Goal: Task Accomplishment & Management: Complete application form

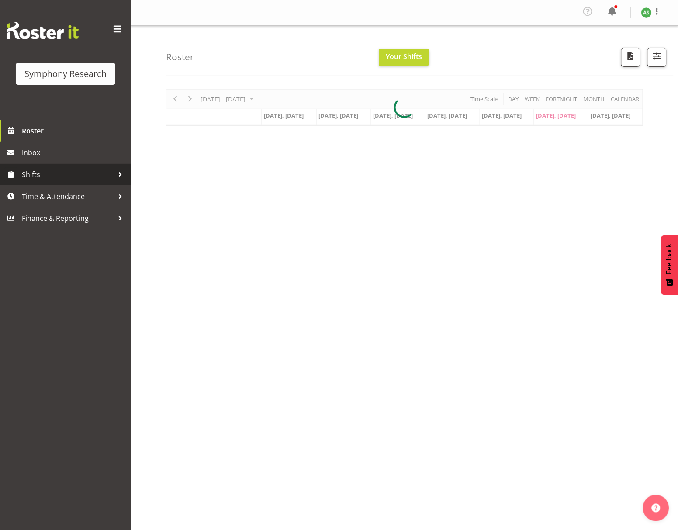
click at [69, 178] on span "Shifts" at bounding box center [68, 174] width 92 height 13
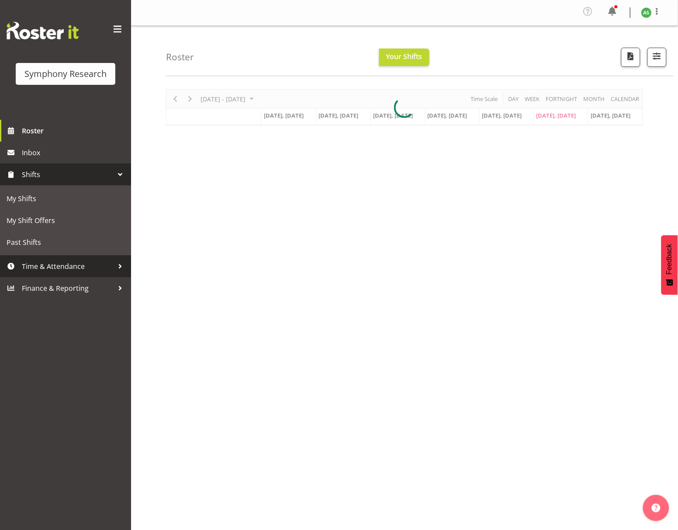
click at [63, 256] on link "Time & Attendance" at bounding box center [65, 266] width 131 height 22
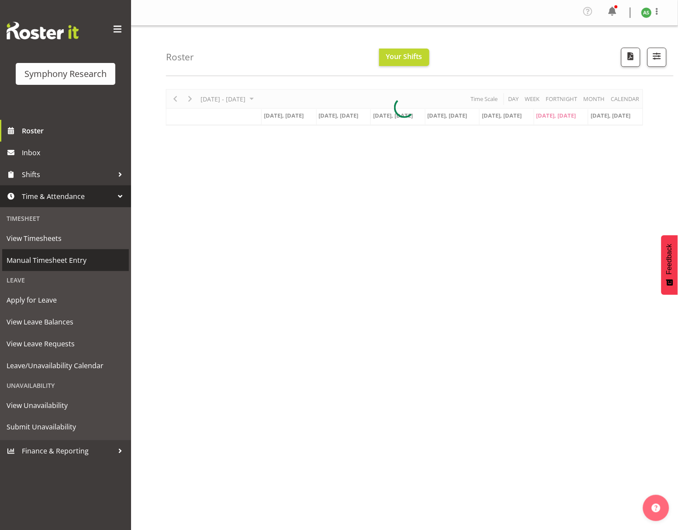
click at [65, 254] on span "Manual Timesheet Entry" at bounding box center [66, 260] width 118 height 13
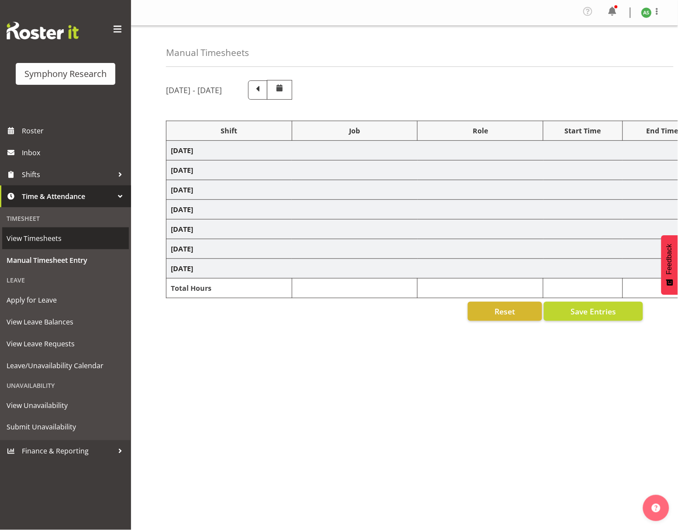
select select "26078"
select select "10499"
select select "47"
select select "41604"
select select "10527"
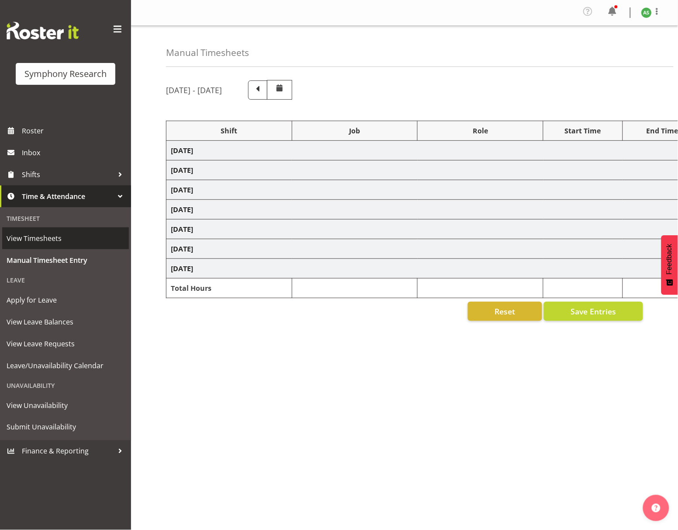
select select "47"
select select "56692"
select select "10499"
select select "47"
select select "26078"
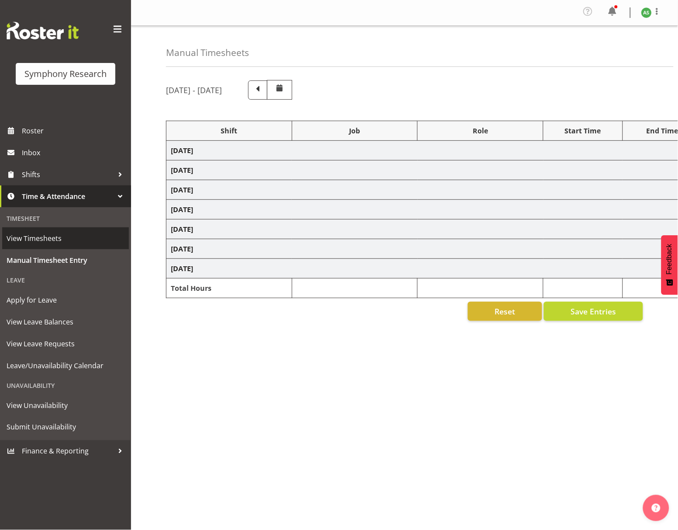
select select "10499"
select select "47"
select select "26078"
select select "10536"
select select "47"
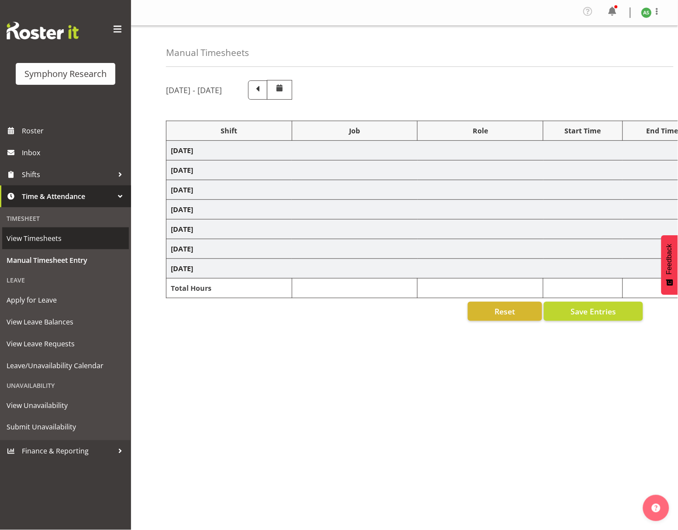
select select "26078"
select select "10499"
select select "47"
select select "57853"
select select "10536"
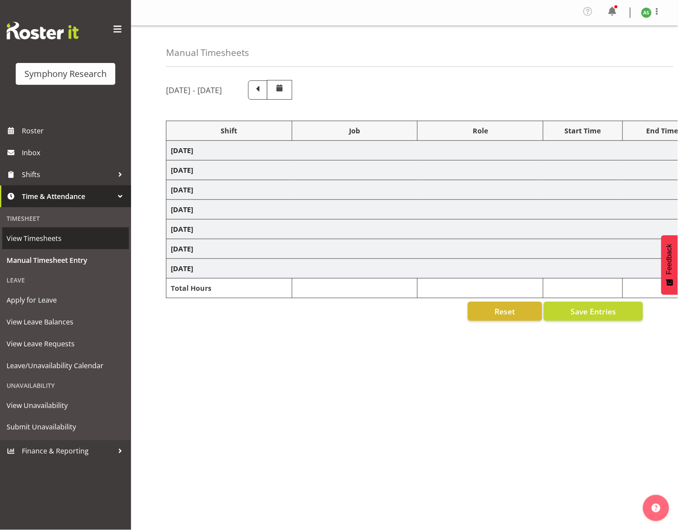
select select "47"
select select "57511"
select select "10499"
select select "47"
select select "26078"
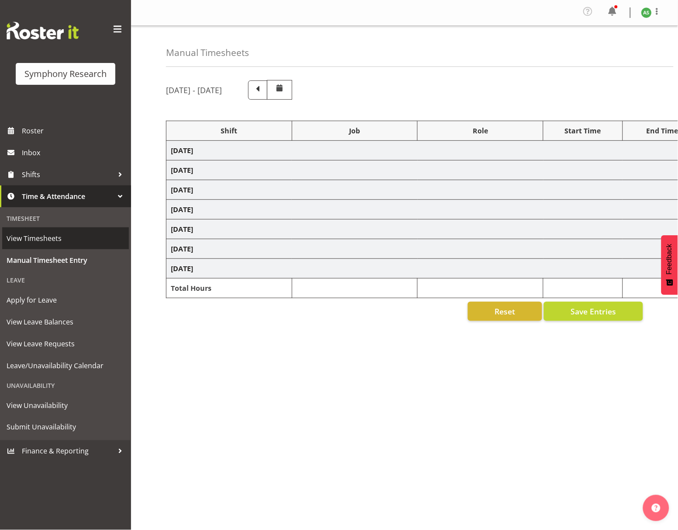
select select "10499"
select select "47"
select select "56692"
select select "10499"
select select "47"
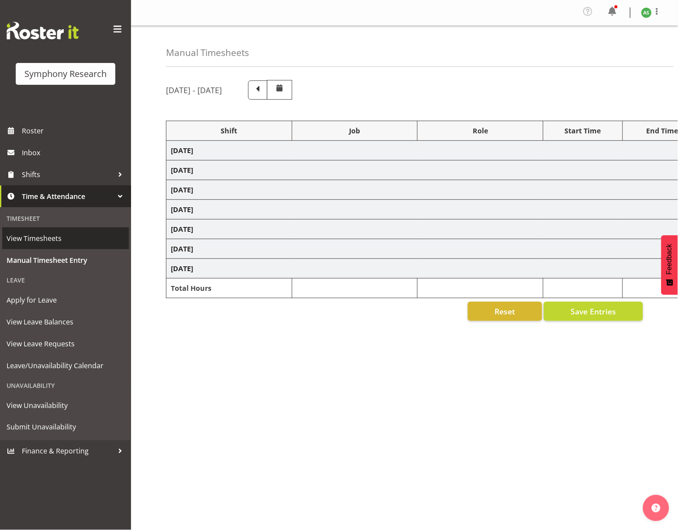
select select "26078"
select select "10576"
select select "26078"
select select "10499"
select select "47"
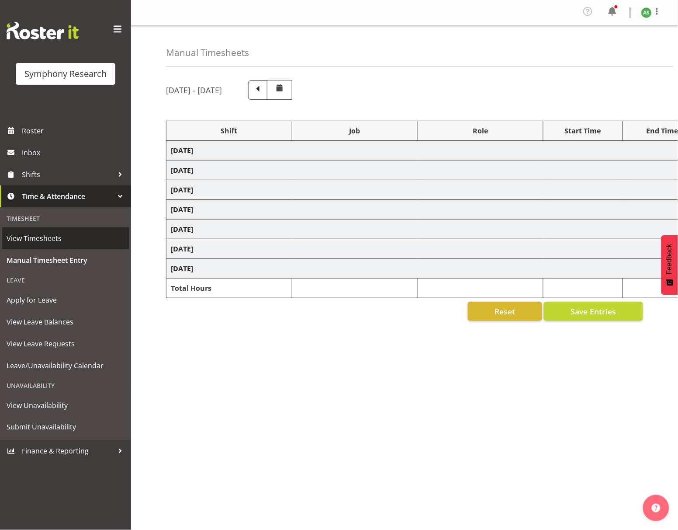
select select "56692"
select select "10499"
select select "47"
select select "26078"
select select "10576"
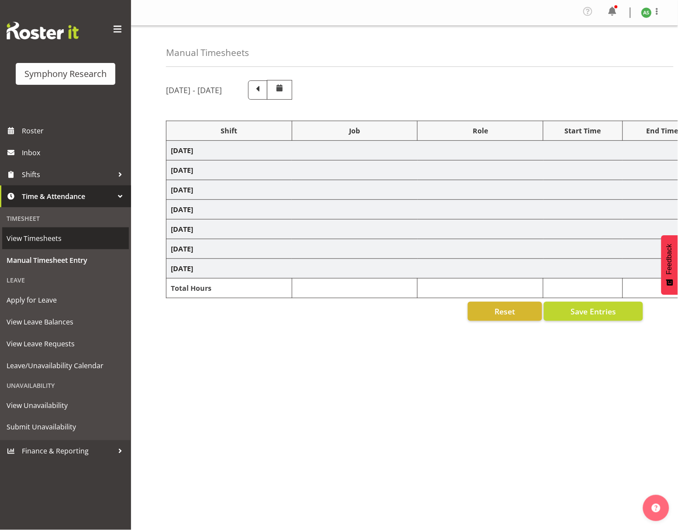
select select "47"
select select "26078"
select select "10576"
select select "47"
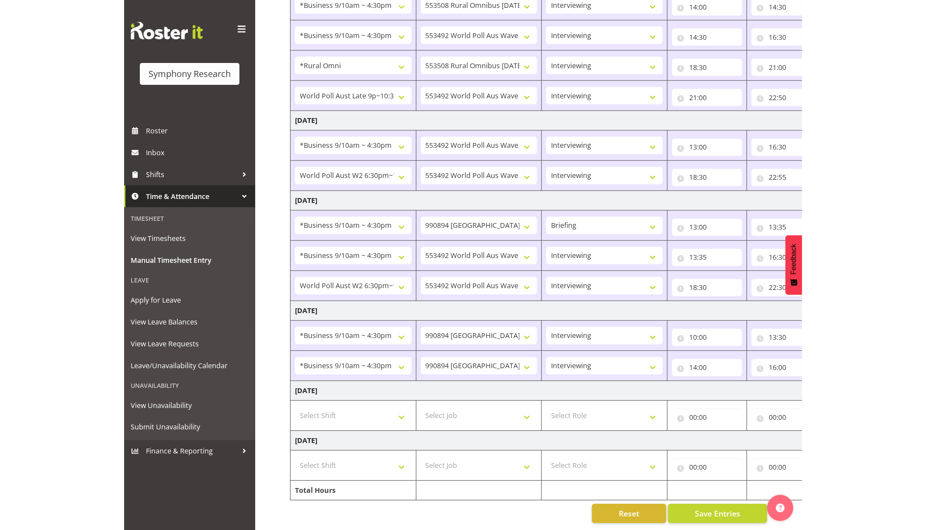
scroll to position [323, 0]
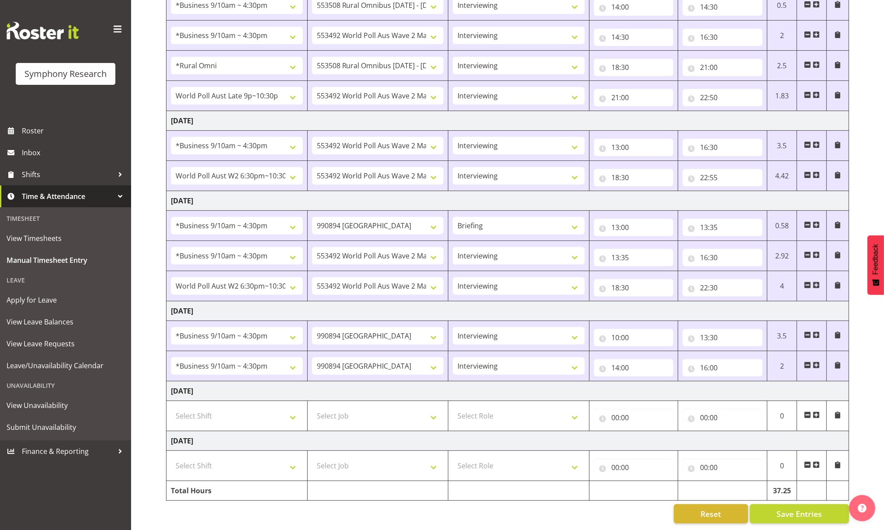
click at [678, 411] on span at bounding box center [816, 414] width 7 height 7
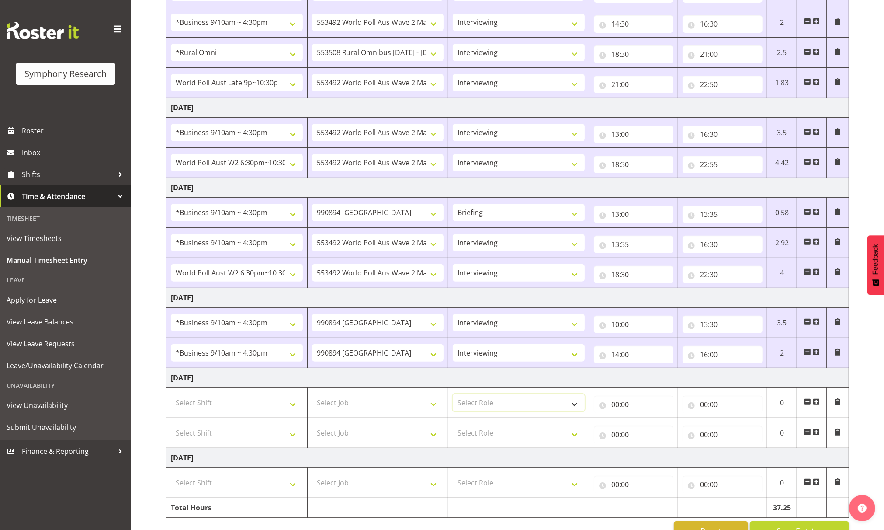
click at [530, 410] on select "Select Role Briefing Interviewing" at bounding box center [519, 402] width 132 height 17
select select "297"
click at [453, 396] on select "Select Role Briefing Interviewing" at bounding box center [519, 402] width 132 height 17
click at [528, 427] on select "Select Role Briefing Interviewing" at bounding box center [519, 432] width 132 height 17
select select "47"
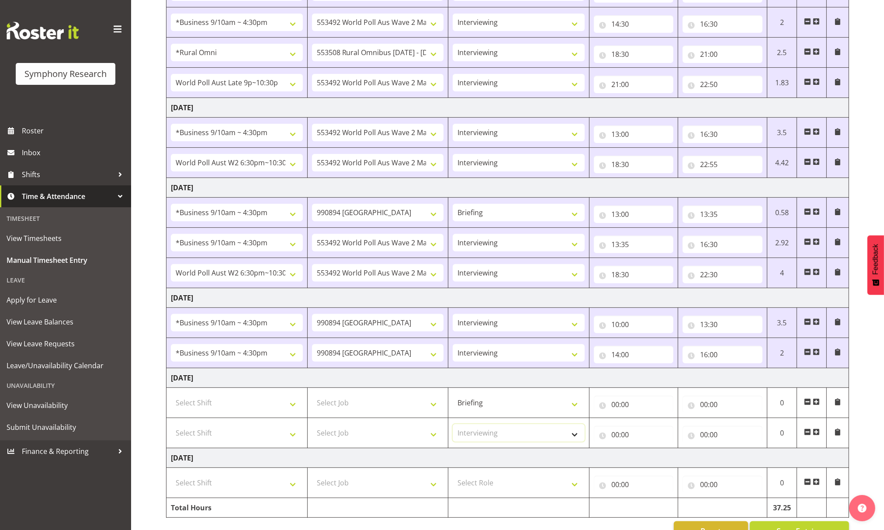
click at [453, 427] on select "Select Role Briefing Interviewing" at bounding box center [519, 432] width 132 height 17
click at [417, 411] on select "Select Job 550060 IF Admin 553492 World Poll Aus Wave 2 Main 2025 553493 World …" at bounding box center [378, 402] width 132 height 17
select select "10527"
click at [312, 396] on select "Select Job 550060 IF Admin 553492 World Poll Aus Wave 2 Main 2025 553493 World …" at bounding box center [378, 402] width 132 height 17
click at [678, 432] on span at bounding box center [816, 431] width 7 height 7
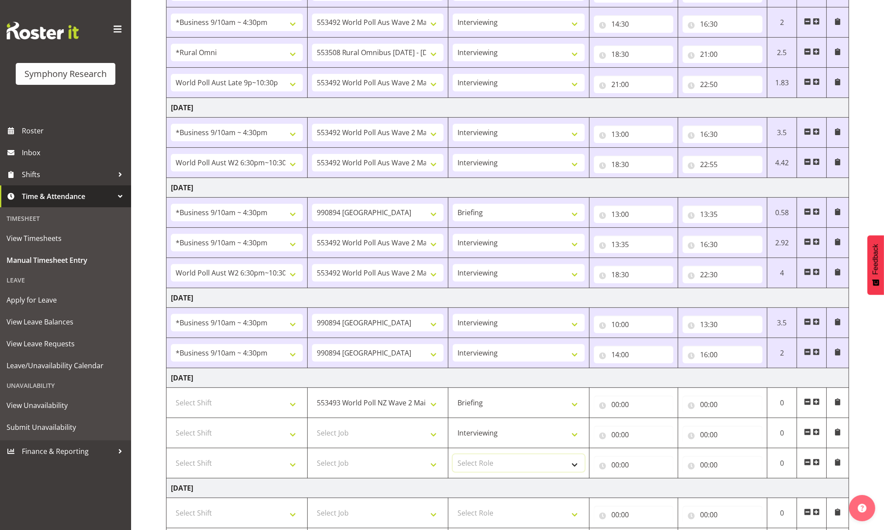
click at [510, 464] on select "Select Role Briefing Interviewing" at bounding box center [519, 462] width 132 height 17
select select "47"
click at [453, 457] on select "Select Role Briefing Interviewing" at bounding box center [519, 462] width 132 height 17
click at [500, 406] on select "Briefing Interviewing" at bounding box center [519, 402] width 132 height 17
select select "47"
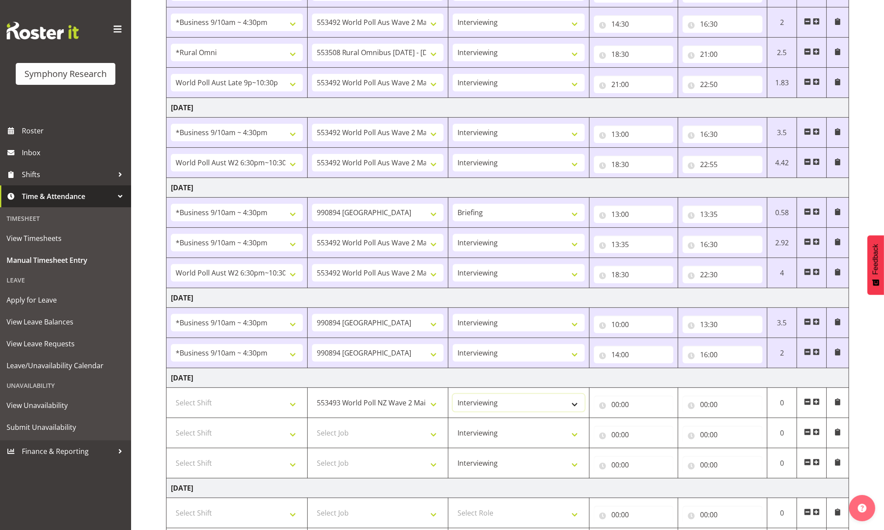
click at [453, 396] on select "Briefing Interviewing" at bounding box center [519, 402] width 132 height 17
click at [421, 430] on select "Select Job 550060 IF Admin 553492 World Poll Aus Wave 2 Main 2025 553493 World …" at bounding box center [378, 432] width 132 height 17
select select "10499"
click at [312, 427] on select "Select Job 550060 IF Admin 553492 World Poll Aus Wave 2 Main 2025 553493 World …" at bounding box center [378, 432] width 132 height 17
click at [288, 432] on select "Select Shift !!Weekend Residential (Roster IT Shift Label) *Business 9/10am ~ 4…" at bounding box center [237, 432] width 132 height 17
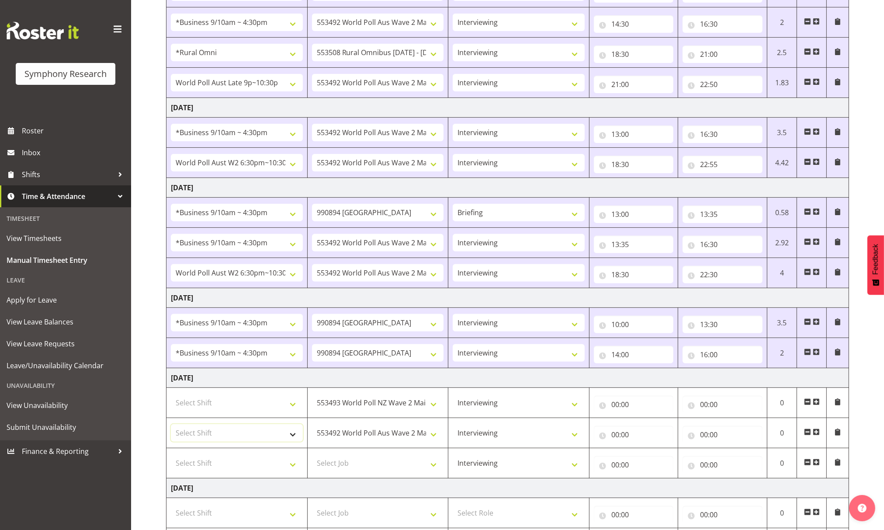
select select "56692"
click at [171, 427] on select "Select Shift !!Weekend Residential (Roster IT Shift Label) *Business 9/10am ~ 4…" at bounding box center [237, 432] width 132 height 17
click at [292, 465] on select "Select Shift !!Weekend Residential (Roster IT Shift Label) *Business 9/10am ~ 4…" at bounding box center [237, 462] width 132 height 17
select select "11547"
click at [171, 457] on select "Select Shift !!Weekend Residential (Roster IT Shift Label) *Business 9/10am ~ 4…" at bounding box center [237, 462] width 132 height 17
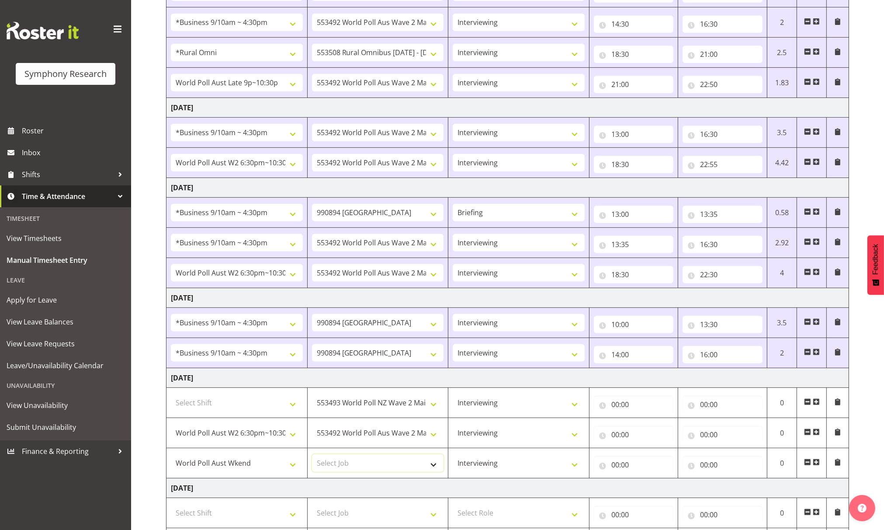
click at [431, 466] on select "Select Job 550060 IF Admin 553492 World Poll Aus Wave 2 Main 2025 553493 World …" at bounding box center [378, 462] width 132 height 17
select select "10499"
click at [312, 457] on select "Select Job 550060 IF Admin 553492 World Poll Aus Wave 2 Main 2025 553493 World …" at bounding box center [378, 462] width 132 height 17
click at [385, 408] on select "550060 IF Admin 553492 World Poll Aus Wave 2 Main 2025 553493 World Poll NZ Wav…" at bounding box center [378, 402] width 132 height 17
click at [292, 404] on select "Select Shift !!Weekend Residential (Roster IT Shift Label) *Business 9/10am ~ 4…" at bounding box center [237, 402] width 132 height 17
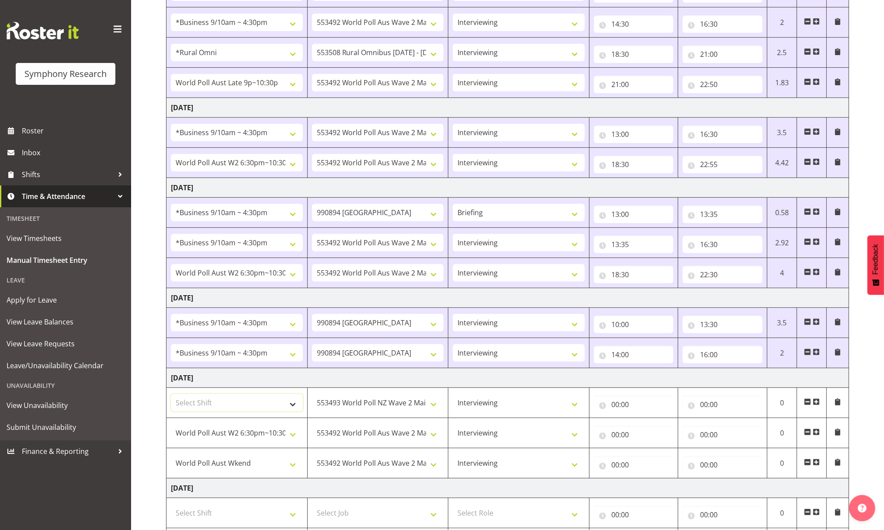
select select "41319"
click at [171, 396] on select "Select Shift !!Weekend Residential (Roster IT Shift Label) *Business 9/10am ~ 4…" at bounding box center [237, 402] width 132 height 17
click at [614, 406] on input "00:00" at bounding box center [634, 404] width 80 height 17
click at [651, 428] on select "00 01 02 03 04 05 06 07 08 09 10 11 12 13 14 15 16 17 18 19 20 21 22 23" at bounding box center [654, 426] width 20 height 17
select select "12"
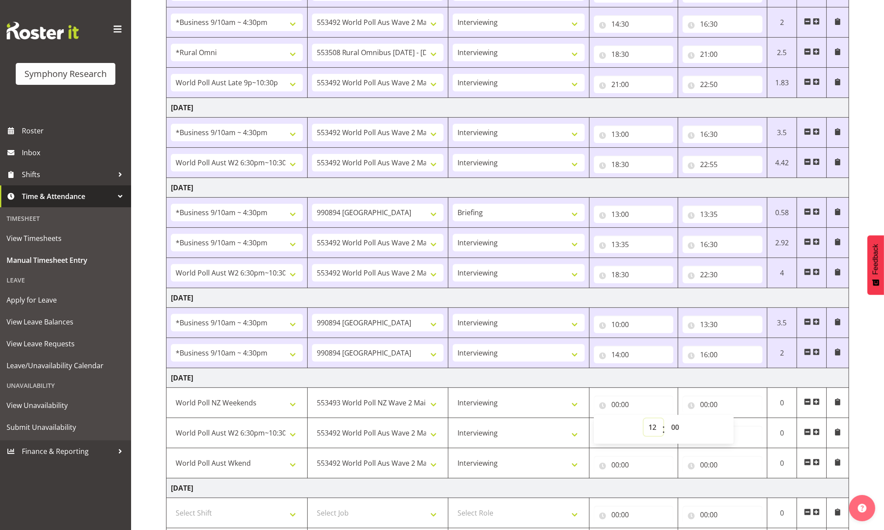
click at [644, 421] on select "00 01 02 03 04 05 06 07 08 09 10 11 12 13 14 15 16 17 18 19 20 21 22 23" at bounding box center [654, 426] width 20 height 17
type input "12:00"
click at [678, 405] on input "00:00" at bounding box center [723, 404] width 80 height 17
click at [678, 429] on select "00 01 02 03 04 05 06 07 08 09 10 11 12 13 14 15 16 17 18 19 20 21 22 23" at bounding box center [743, 426] width 20 height 17
select select "13"
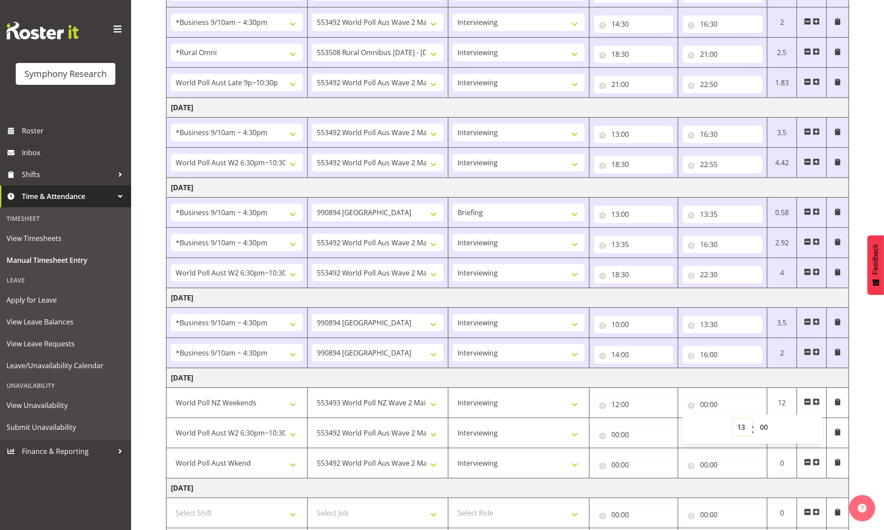
click at [678, 421] on select "00 01 02 03 04 05 06 07 08 09 10 11 12 13 14 15 16 17 18 19 20 21 22 23" at bounding box center [743, 426] width 20 height 17
type input "13:00"
click at [615, 438] on input "00:00" at bounding box center [634, 434] width 80 height 17
drag, startPoint x: 647, startPoint y: 458, endPoint x: 648, endPoint y: 452, distance: 5.7
click at [647, 456] on select "00 01 02 03 04 05 06 07 08 09 10 11 12 13 14 15 16 17 18 19 20 21 22 23" at bounding box center [654, 456] width 20 height 17
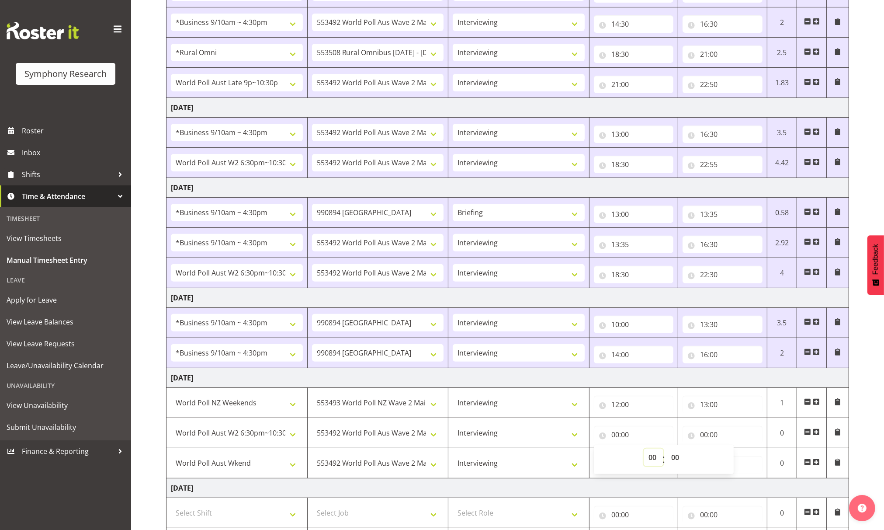
select select "13"
click at [644, 451] on select "00 01 02 03 04 05 06 07 08 09 10 11 12 13 14 15 16 17 18 19 20 21 22 23" at bounding box center [654, 456] width 20 height 17
type input "13:00"
click at [678, 437] on input "00:00" at bounding box center [723, 434] width 80 height 17
click at [678, 435] on input "00:00" at bounding box center [723, 434] width 80 height 17
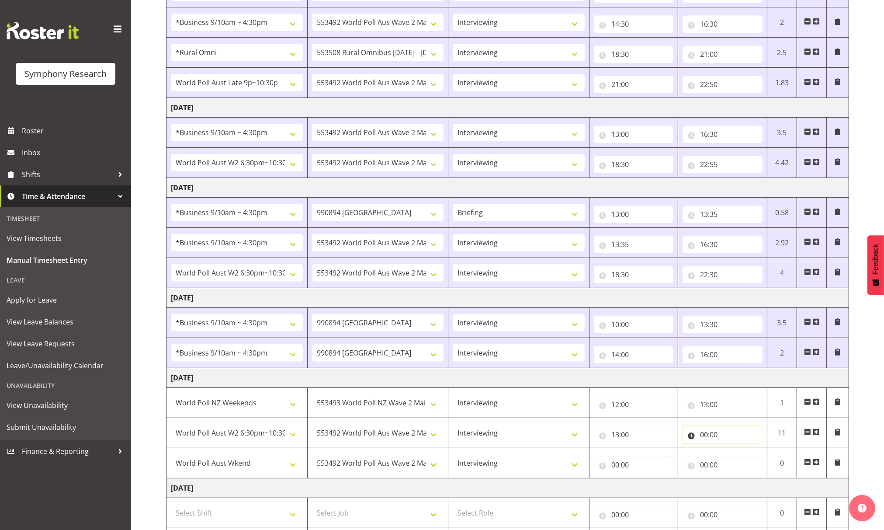
click at [678, 438] on input "00:00" at bounding box center [723, 434] width 80 height 17
click at [678, 457] on select "00 01 02 03 04 05 06 07 08 09 10 11 12 13 14 15 16 17 18 19 20 21 22 23" at bounding box center [743, 456] width 20 height 17
select select "17"
click at [678, 451] on select "00 01 02 03 04 05 06 07 08 09 10 11 12 13 14 15 16 17 18 19 20 21 22 23" at bounding box center [743, 456] width 20 height 17
type input "17:00"
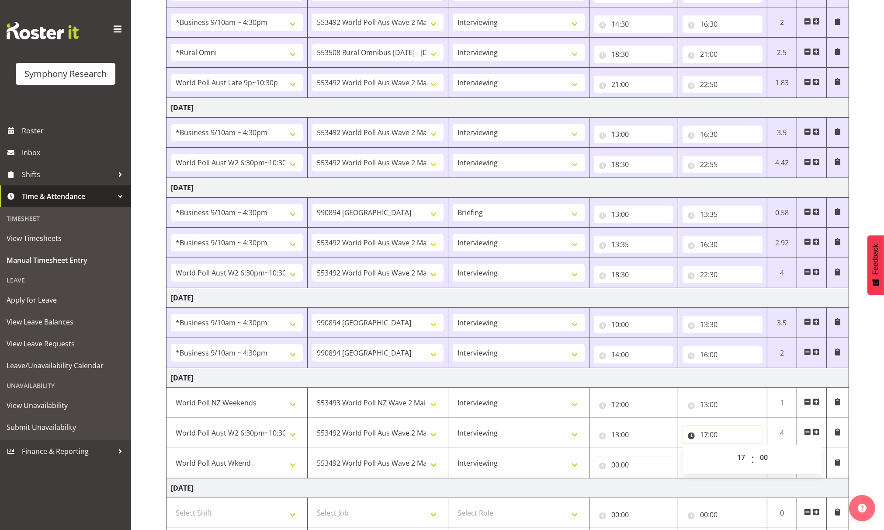
click at [678, 438] on input "17:00" at bounding box center [723, 434] width 80 height 17
click at [678, 458] on select "00 01 02 03 04 05 06 07 08 09 10 11 12 13 14 15 16 17 18 19 20 21 22 23 24 25 2…" at bounding box center [765, 456] width 20 height 17
select select "15"
click at [678, 451] on select "00 01 02 03 04 05 06 07 08 09 10 11 12 13 14 15 16 17 18 19 20 21 22 23 24 25 2…" at bounding box center [765, 456] width 20 height 17
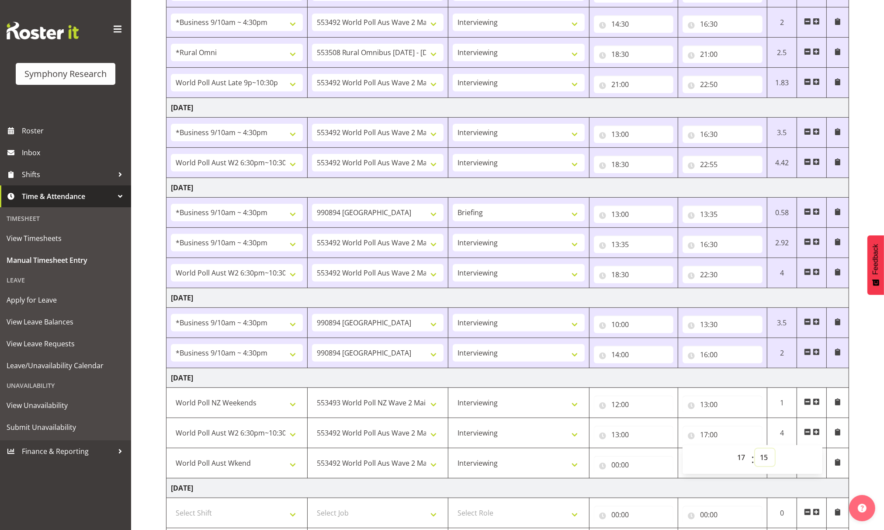
type input "17:15"
click at [613, 466] on input "00:00" at bounding box center [634, 464] width 80 height 17
click at [653, 490] on select "00 01 02 03 04 05 06 07 08 09 10 11 12 13 14 15 16 17 18 19 20 21 22 23" at bounding box center [654, 487] width 20 height 17
select select "17"
click at [644, 482] on select "00 01 02 03 04 05 06 07 08 09 10 11 12 13 14 15 16 17 18 19 20 21 22 23" at bounding box center [654, 487] width 20 height 17
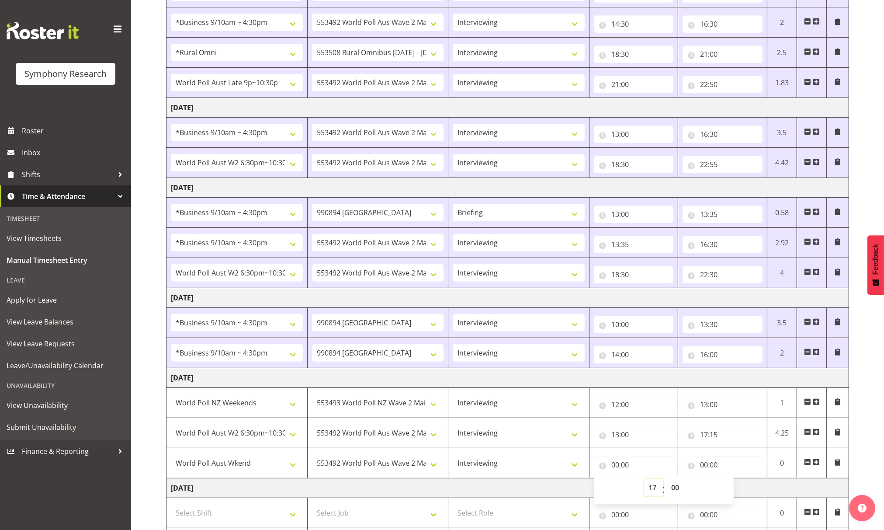
type input "17:00"
click at [629, 468] on input "17:00" at bounding box center [634, 464] width 80 height 17
click at [627, 468] on input "17:00" at bounding box center [634, 464] width 80 height 17
click at [627, 467] on input "17:00" at bounding box center [634, 464] width 80 height 17
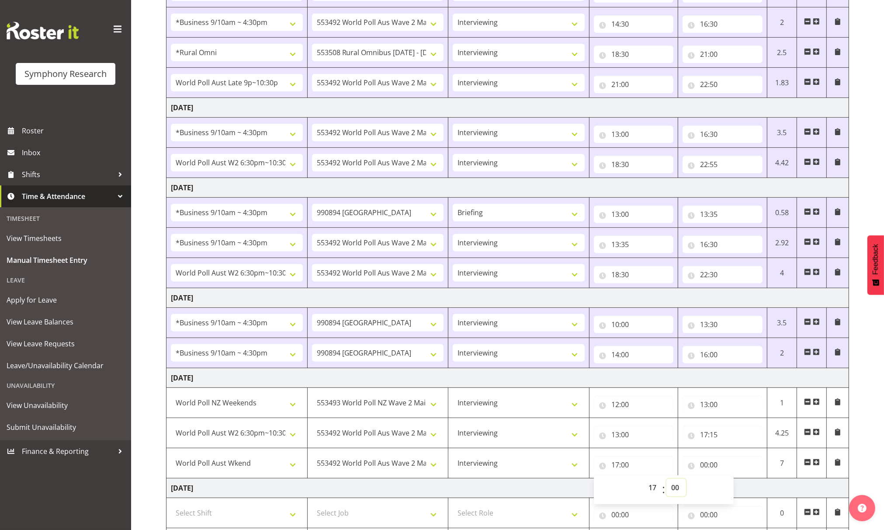
click at [675, 490] on select "00 01 02 03 04 05 06 07 08 09 10 11 12 13 14 15 16 17 18 19 20 21 22 23 24 25 2…" at bounding box center [677, 487] width 20 height 17
click at [678, 469] on input "00:00" at bounding box center [723, 464] width 80 height 17
drag, startPoint x: 744, startPoint y: 490, endPoint x: 743, endPoint y: 482, distance: 8.4
click at [678, 490] on select "00 01 02 03 04 05 06 07 08 09 10 11 12 13 14 15 16 17 18 19 20 21 22 23" at bounding box center [743, 487] width 20 height 17
select select "19"
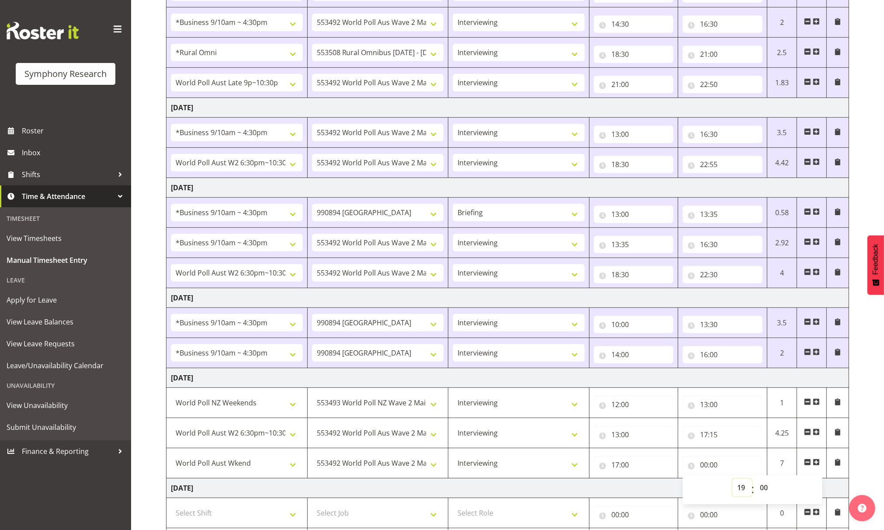
click at [678, 482] on select "00 01 02 03 04 05 06 07 08 09 10 11 12 13 14 15 16 17 18 19 20 21 22 23" at bounding box center [743, 487] width 20 height 17
type input "19:00"
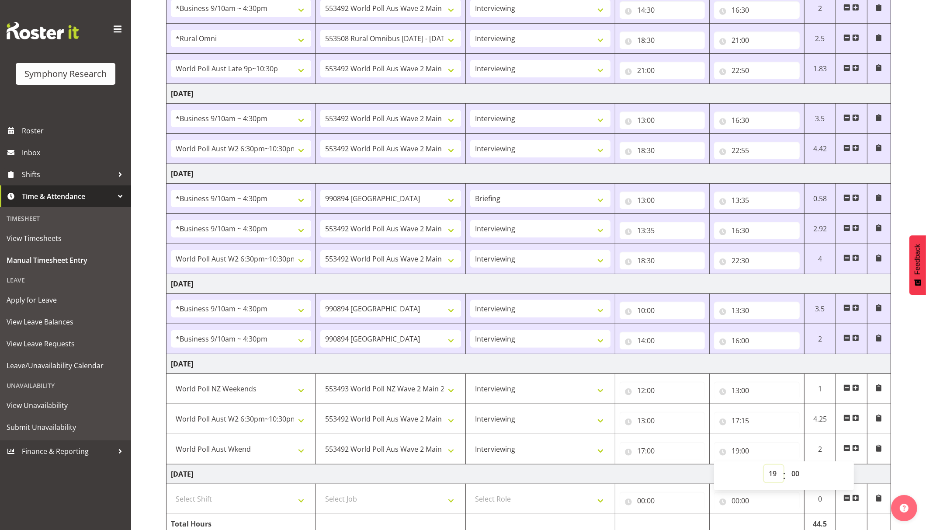
scroll to position [384, 0]
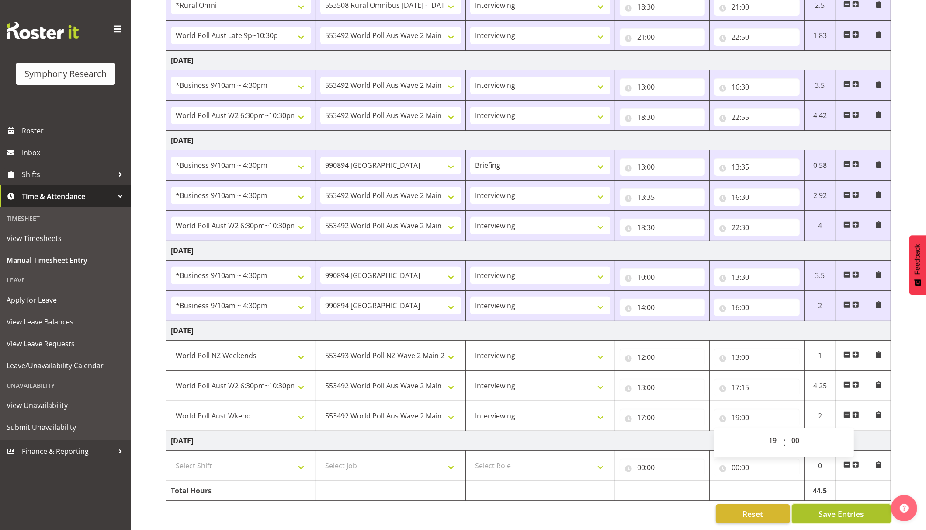
click at [678, 504] on button "Save Entries" at bounding box center [841, 513] width 99 height 19
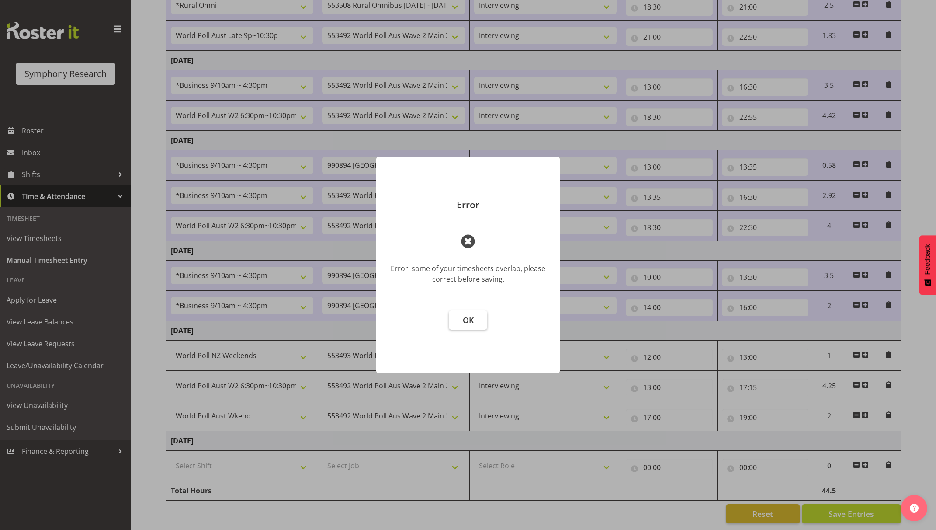
click at [469, 323] on span "OK" at bounding box center [468, 320] width 11 height 10
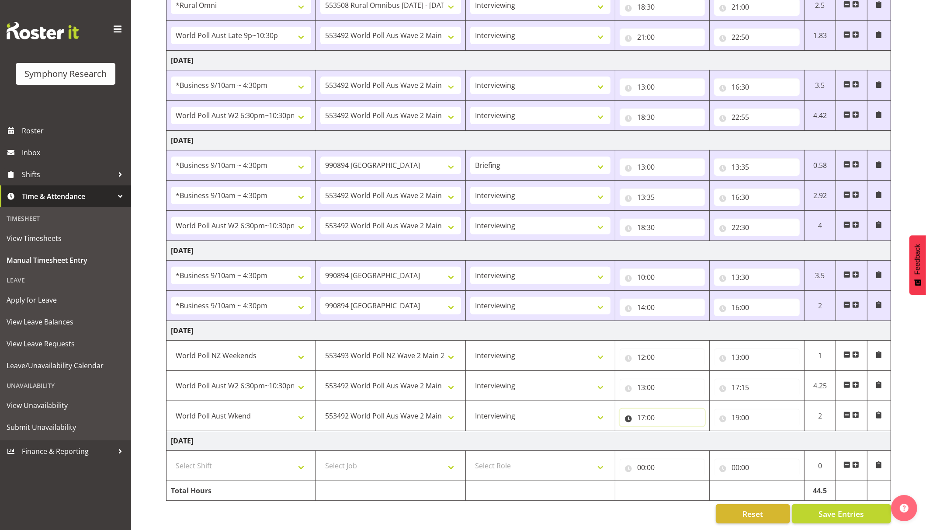
click at [650, 409] on input "17:00" at bounding box center [662, 417] width 85 height 17
click at [678, 431] on select "00 01 02 03 04 05 06 07 08 09 10 11 12 13 14 15 16 17 18 19 20 21 22 23 24 25 2…" at bounding box center [702, 439] width 20 height 17
select select "45"
click at [678, 431] on select "00 01 02 03 04 05 06 07 08 09 10 11 12 13 14 15 16 17 18 19 20 21 22 23 24 25 2…" at bounding box center [702, 439] width 20 height 17
type input "17:45"
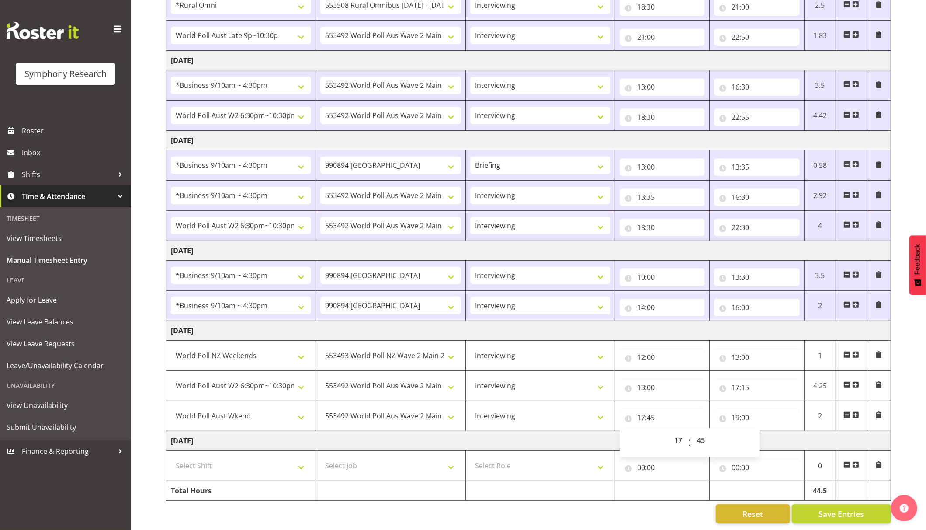
click at [678, 431] on td "Sunday 31st August 2025" at bounding box center [529, 441] width 725 height 20
click at [678, 508] on span "Save Entries" at bounding box center [841, 513] width 45 height 11
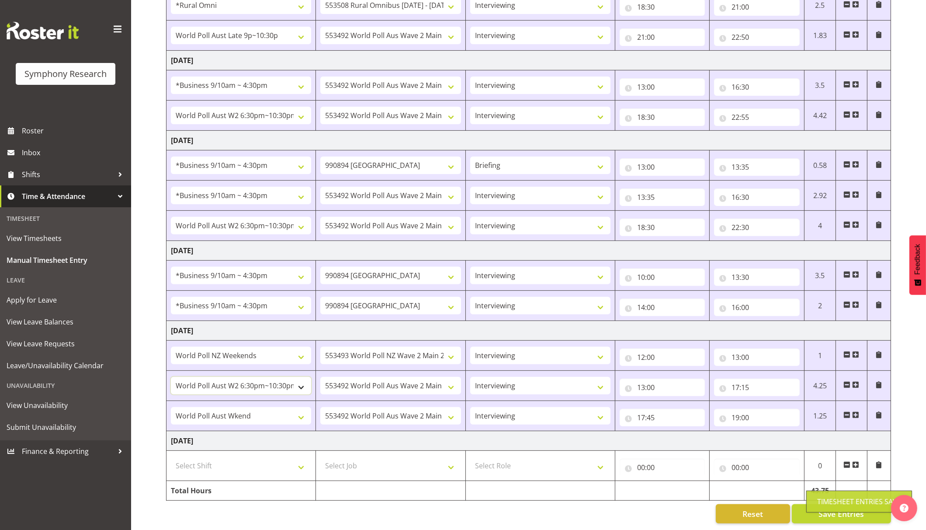
click at [298, 377] on select "!!Weekend Residential (Roster IT Shift Label) *Business 9/10am ~ 4:30pm *Busine…" at bounding box center [241, 385] width 140 height 17
select select "11547"
click at [171, 377] on select "!!Weekend Residential (Roster IT Shift Label) *Business 9/10am ~ 4:30pm *Busine…" at bounding box center [241, 385] width 140 height 17
click at [678, 508] on span "Save Entries" at bounding box center [841, 513] width 45 height 11
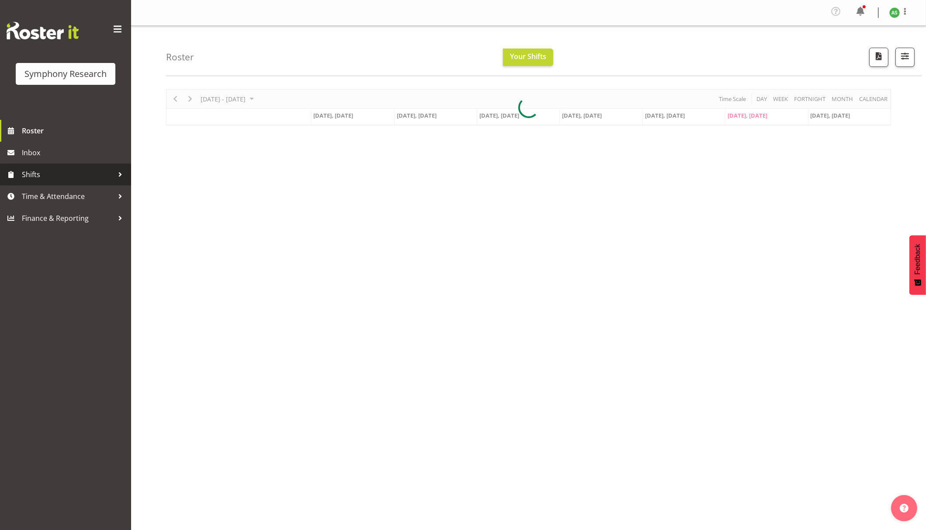
click at [77, 172] on span "Shifts" at bounding box center [68, 174] width 92 height 13
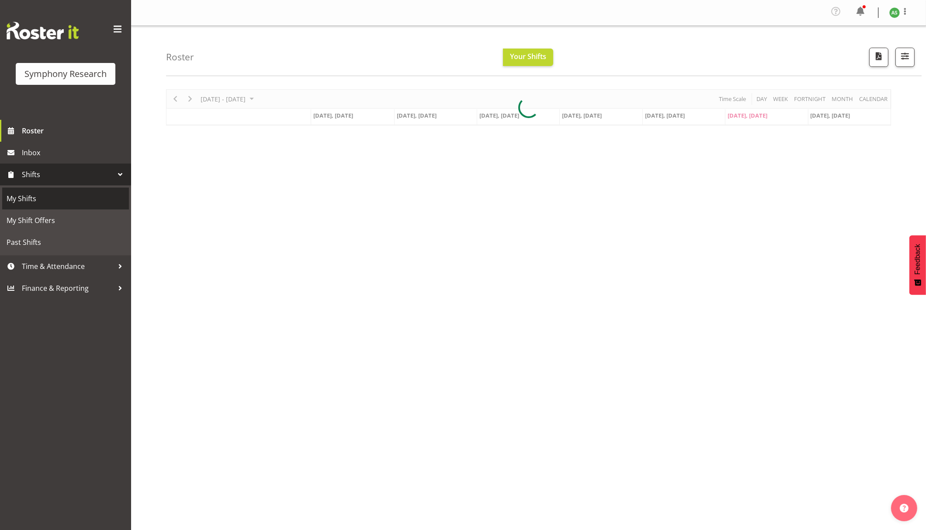
click at [68, 199] on span "My Shifts" at bounding box center [66, 198] width 118 height 13
